Goal: Navigation & Orientation: Find specific page/section

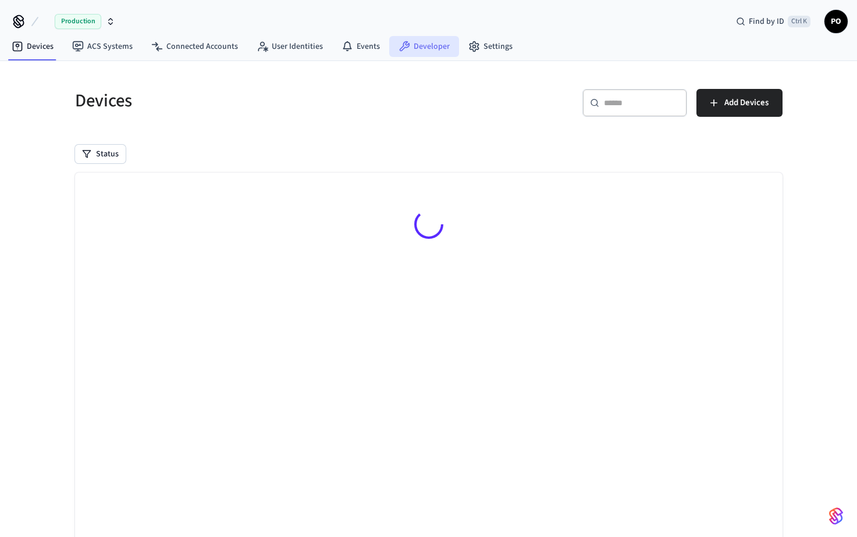
click at [414, 51] on link "Developer" at bounding box center [424, 46] width 70 height 21
